Goal: Obtain resource: Download file/media

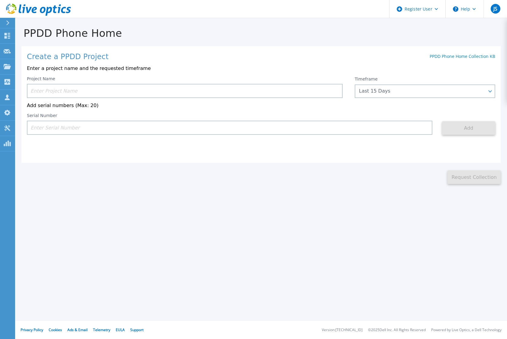
click at [73, 132] on input at bounding box center [229, 128] width 405 height 14
paste input "APM01203300148"
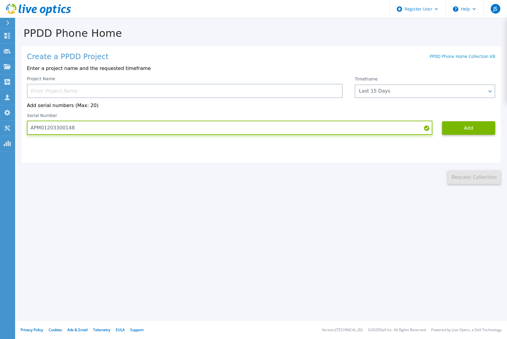
type input "APM01203300148"
click at [75, 91] on input at bounding box center [184, 91] width 315 height 14
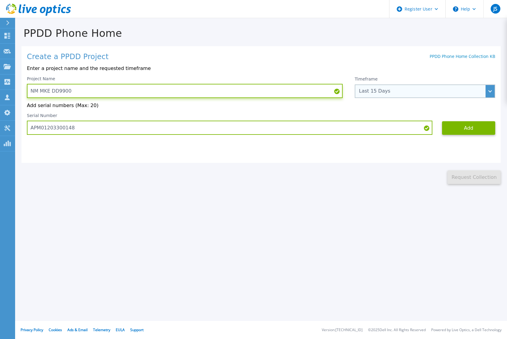
type input "NM MKE DD9900"
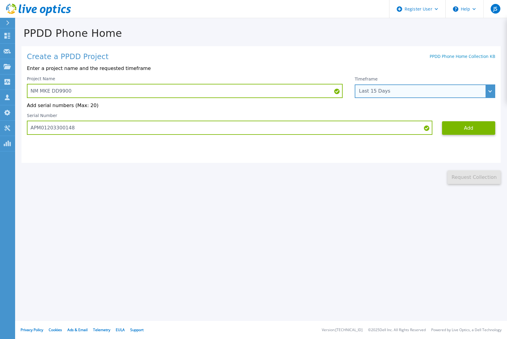
click at [382, 88] on div "Last 15 Days" at bounding box center [421, 90] width 125 height 5
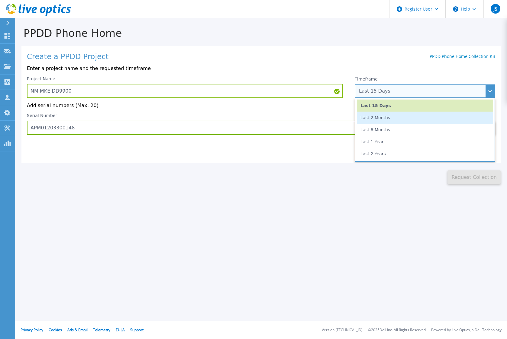
click at [375, 116] on li "Last 2 Months" at bounding box center [425, 118] width 136 height 12
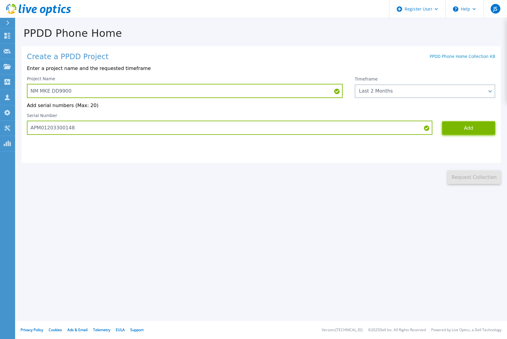
click at [474, 129] on button "Add" at bounding box center [468, 128] width 53 height 14
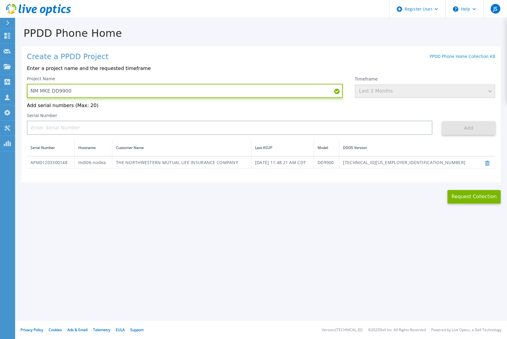
click at [80, 91] on input "NM MKE DD9900" at bounding box center [184, 91] width 315 height 14
drag, startPoint x: 75, startPoint y: 91, endPoint x: 38, endPoint y: 92, distance: 37.1
click at [38, 92] on input "NM MKE DD9900" at bounding box center [184, 91] width 315 height 14
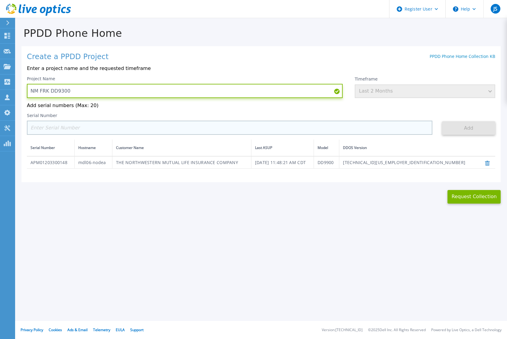
type input "NM FRK DD9300"
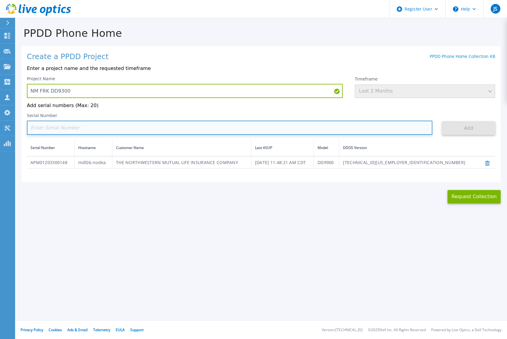
click at [94, 128] on input at bounding box center [229, 128] width 405 height 14
paste input "APM00172652492"
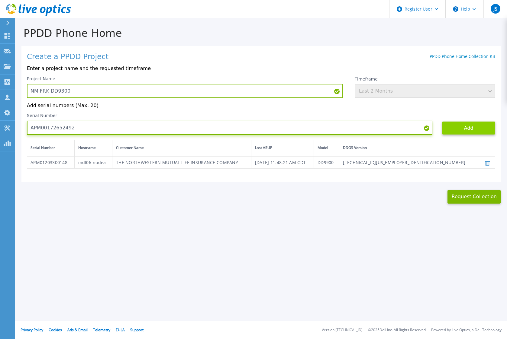
type input "APM00172652492"
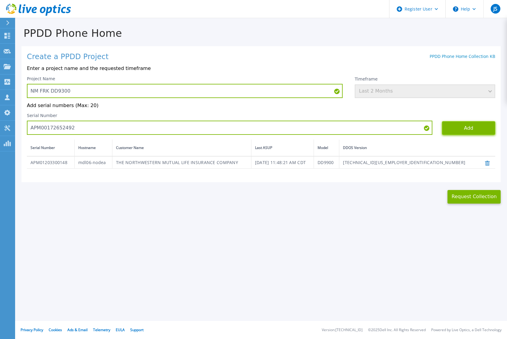
click at [459, 133] on button "Add" at bounding box center [468, 128] width 53 height 14
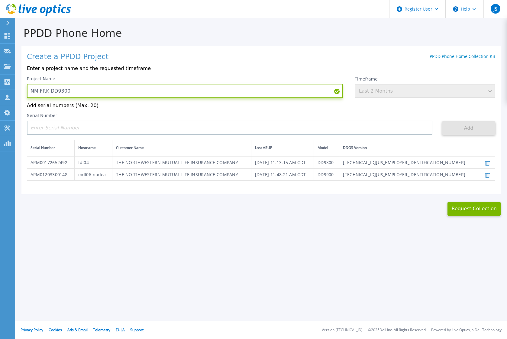
click at [55, 90] on input "NM FRK DD9300" at bounding box center [184, 91] width 315 height 14
click at [60, 91] on input "NM FRK DD9300" at bounding box center [184, 91] width 315 height 14
type input "NM FRK DD9900"
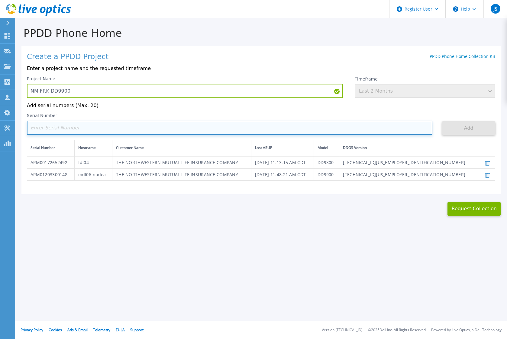
click at [41, 129] on input at bounding box center [229, 128] width 405 height 14
paste input "APX00233005100"
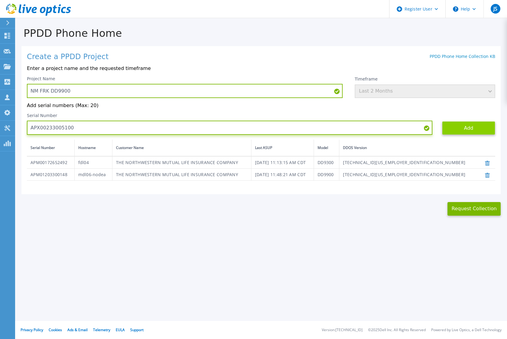
type input "APX00233005100"
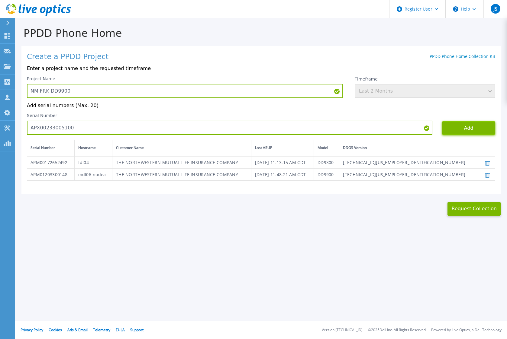
click at [466, 131] on button "Add" at bounding box center [468, 128] width 53 height 14
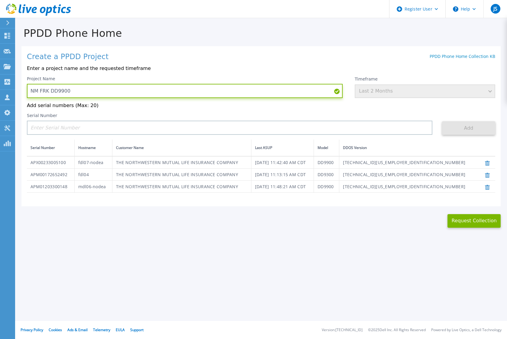
click at [67, 91] on input "NM FRK DD9900" at bounding box center [184, 91] width 315 height 14
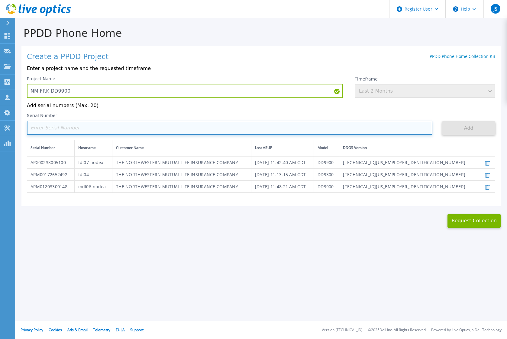
click at [68, 128] on input at bounding box center [229, 128] width 405 height 14
paste input "APM00220222790"
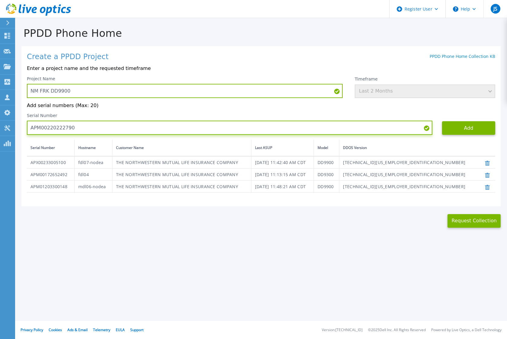
type input "APM00220222790"
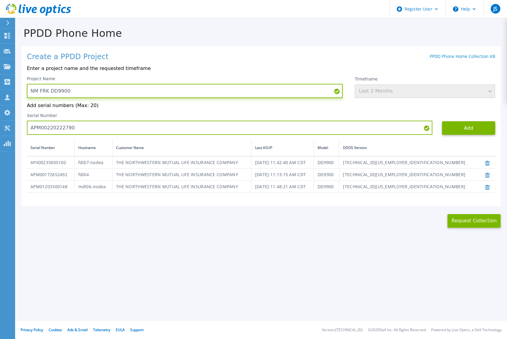
click at [42, 92] on input "NM FRK DD9900" at bounding box center [184, 91] width 315 height 14
click at [41, 88] on input "NM FRK DD9900" at bounding box center [184, 91] width 315 height 14
type input "NM ASH DD9900"
click at [456, 126] on button "Add" at bounding box center [468, 128] width 53 height 14
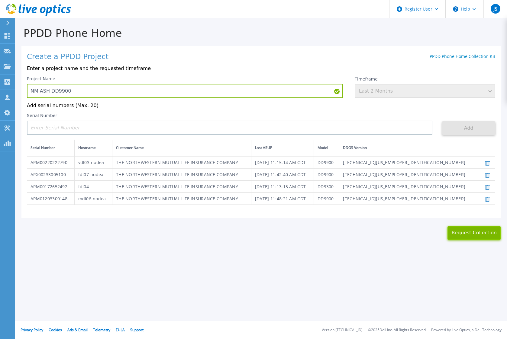
click at [473, 235] on button "Request Collection" at bounding box center [473, 233] width 53 height 14
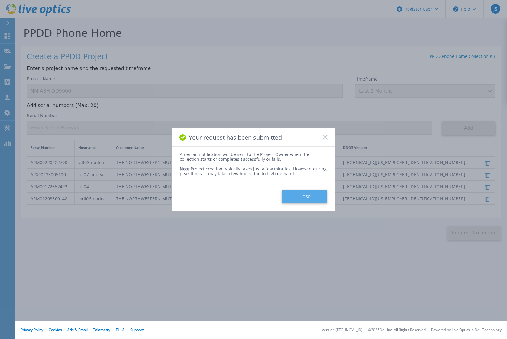
click at [307, 199] on button "Close" at bounding box center [304, 197] width 46 height 14
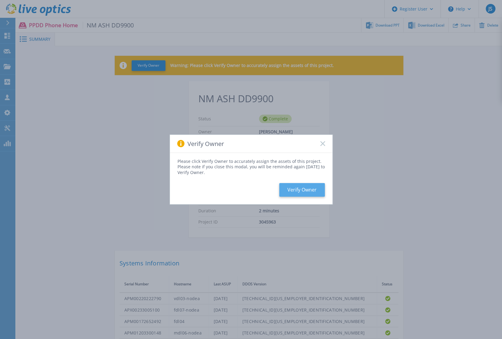
click at [305, 189] on button "Verify Owner" at bounding box center [302, 190] width 46 height 14
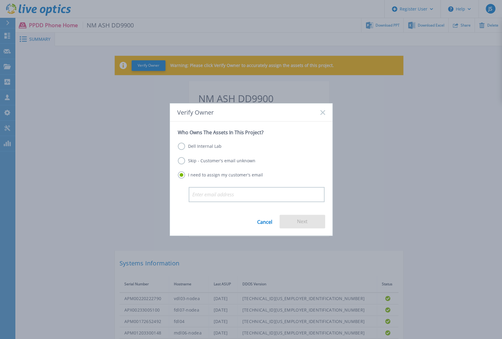
click at [232, 159] on label "Skip - Customer's email unknown" at bounding box center [217, 160] width 78 height 7
click at [0, 0] on input "Skip - Customer's email unknown" at bounding box center [0, 0] width 0 height 0
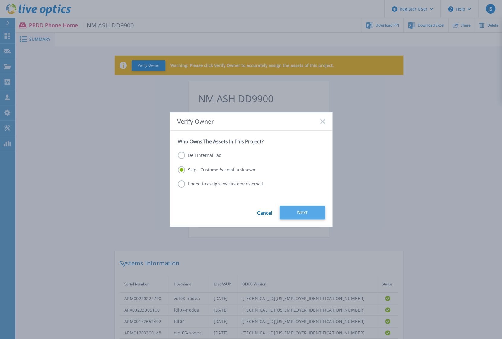
click at [297, 210] on button "Next" at bounding box center [303, 213] width 46 height 14
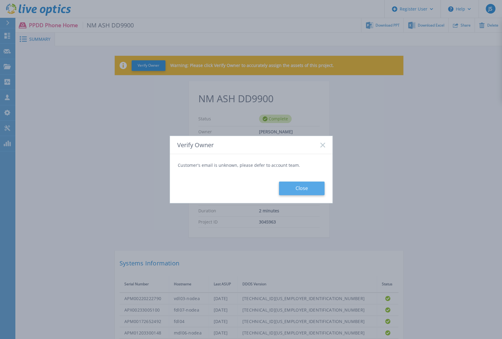
click at [312, 188] on button "Close" at bounding box center [302, 189] width 46 height 14
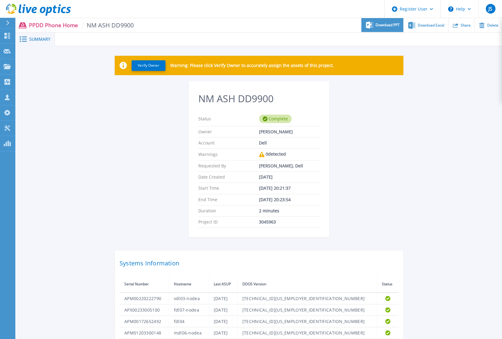
click at [393, 27] on span "Download PPT" at bounding box center [388, 25] width 24 height 4
